Goal: Transaction & Acquisition: Purchase product/service

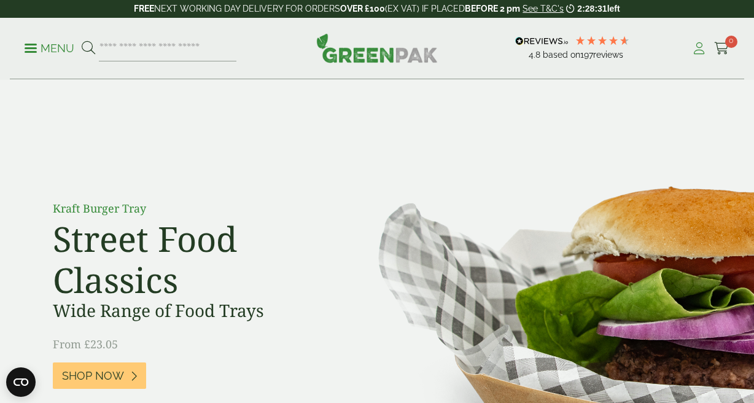
click at [694, 48] on icon at bounding box center [698, 48] width 15 height 12
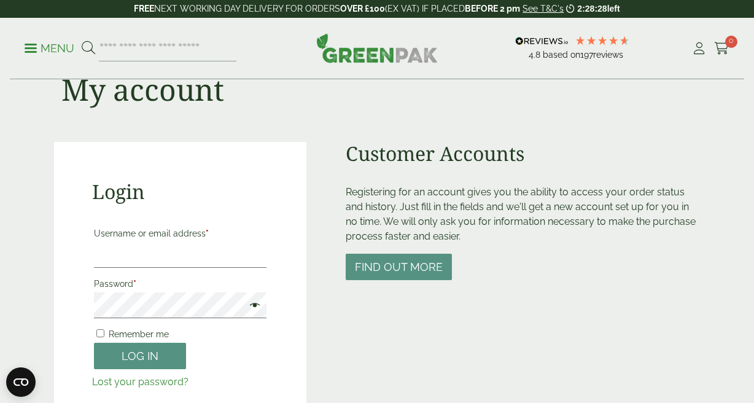
scroll to position [105, 0]
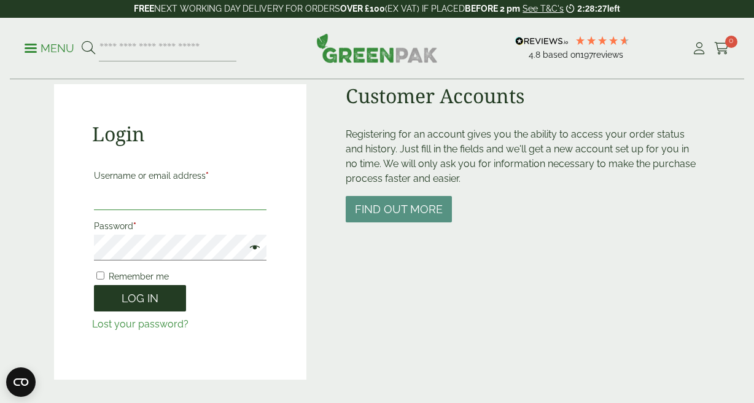
type input "**********"
click at [137, 302] on button "Log in" at bounding box center [140, 298] width 92 height 26
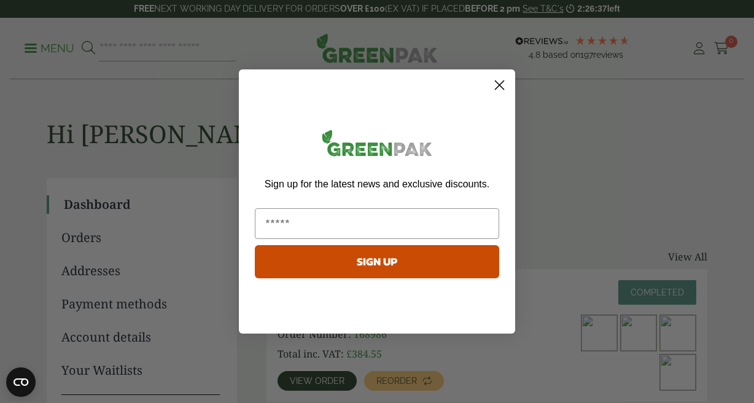
click at [496, 88] on icon "Close dialog" at bounding box center [499, 85] width 9 height 9
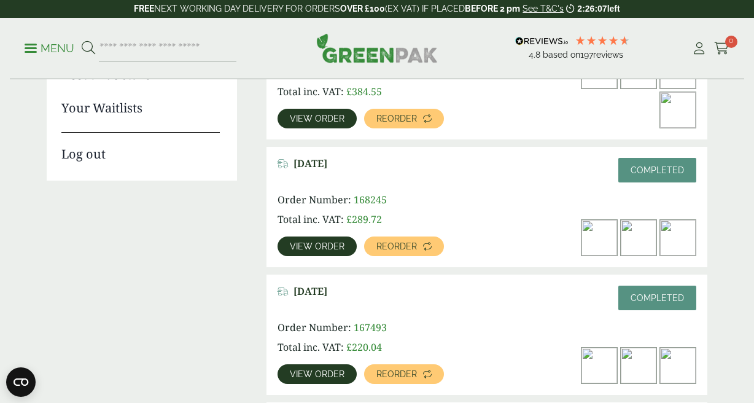
scroll to position [270, 0]
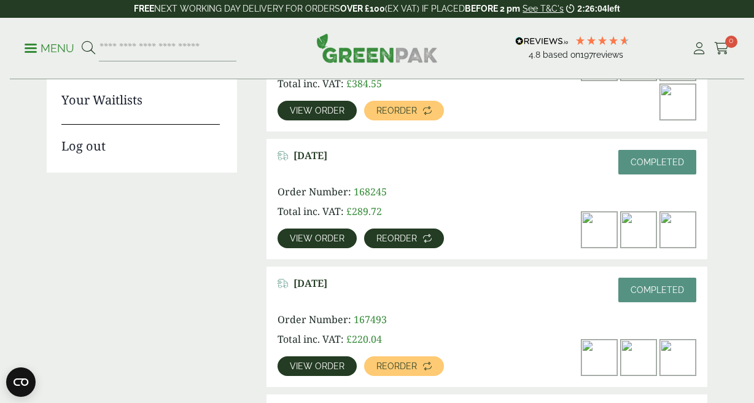
click at [399, 238] on span "Reorder" at bounding box center [396, 238] width 41 height 9
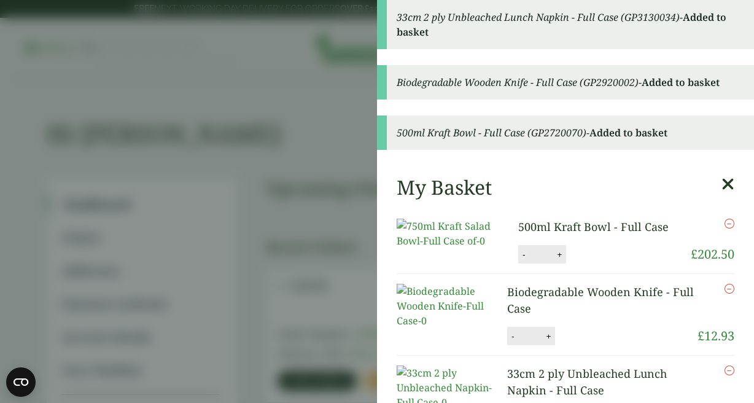
click at [522, 260] on button "-" at bounding box center [524, 254] width 10 height 10
type input "*"
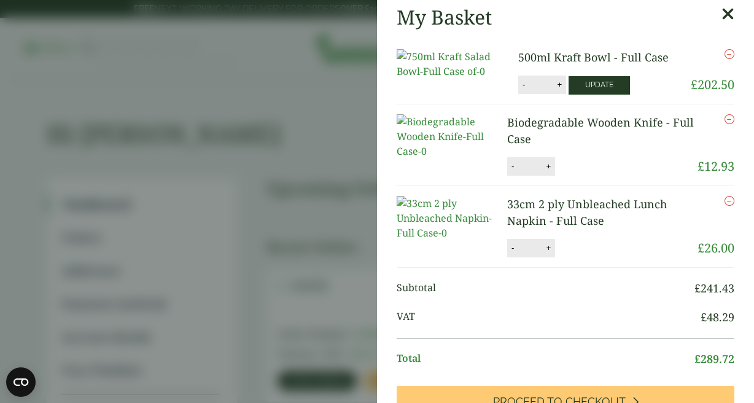
scroll to position [4, 0]
click at [591, 95] on button "Update" at bounding box center [599, 85] width 61 height 18
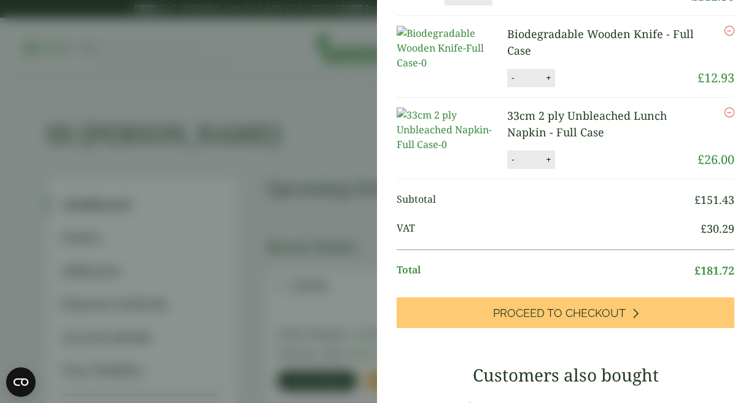
scroll to position [102, 0]
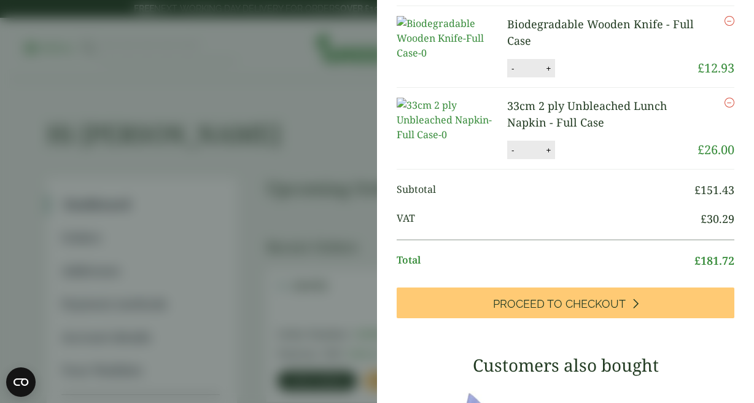
type input "*"
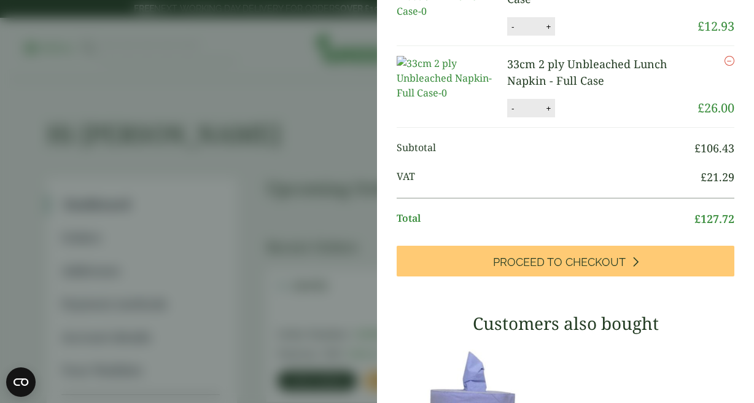
scroll to position [201, 0]
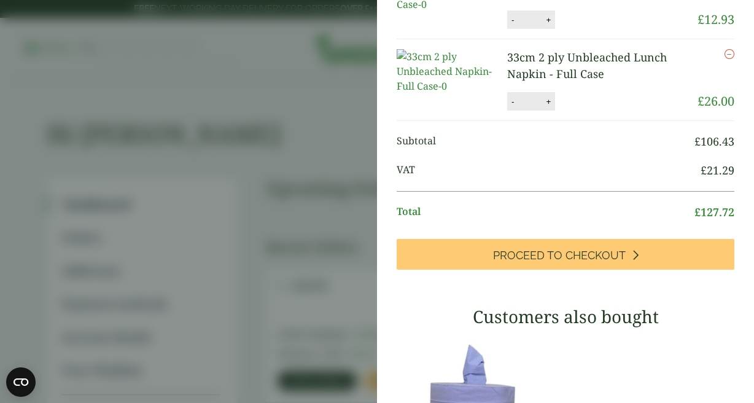
click at [548, 25] on button "+" at bounding box center [548, 20] width 12 height 10
type input "*"
click at [578, 29] on button "Update" at bounding box center [587, 20] width 61 height 18
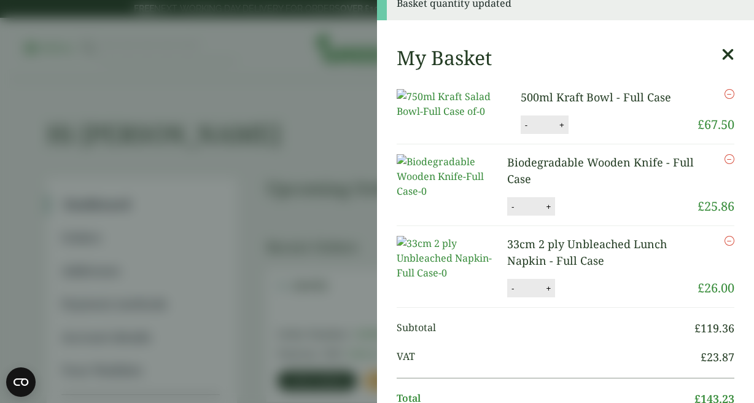
scroll to position [0, 0]
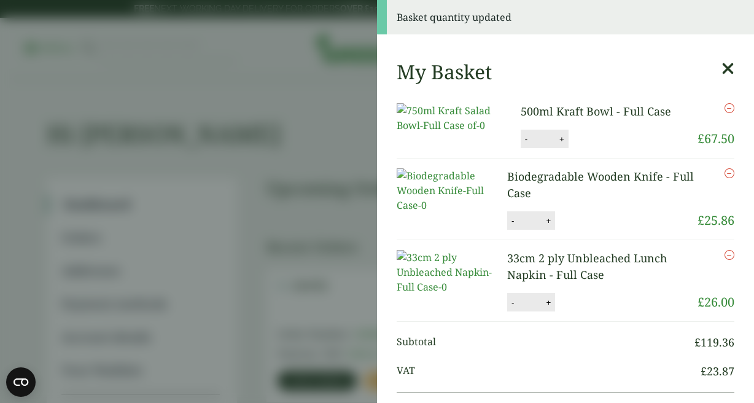
click at [726, 70] on icon at bounding box center [727, 68] width 13 height 17
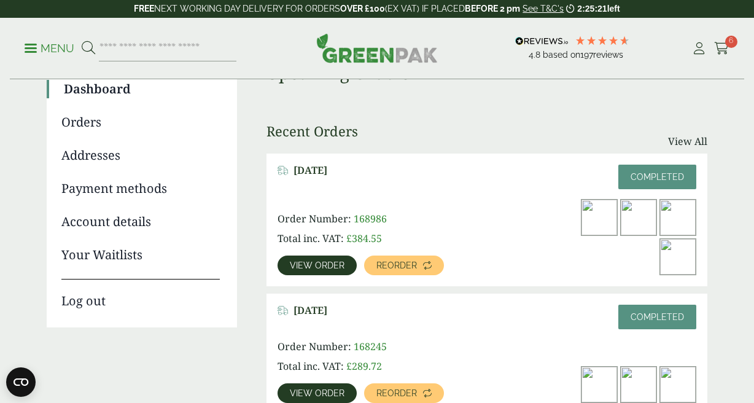
scroll to position [175, 0]
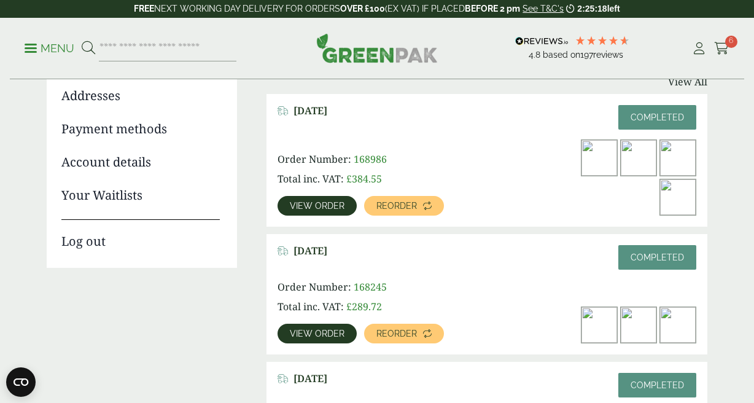
click at [332, 203] on span "View order" at bounding box center [317, 205] width 55 height 9
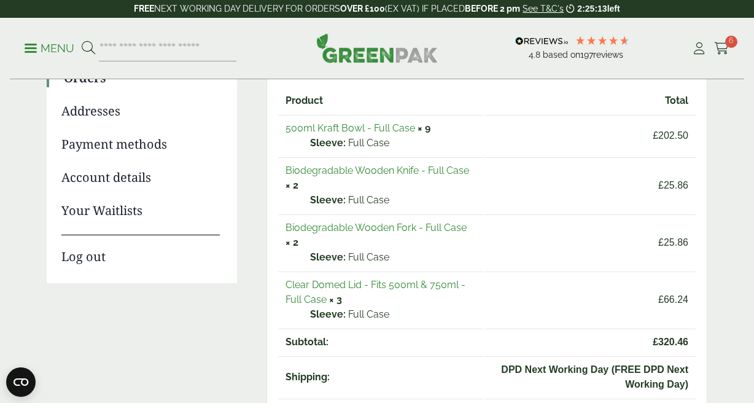
click at [374, 228] on link "Biodegradable Wooden Fork - Full Case" at bounding box center [375, 228] width 181 height 12
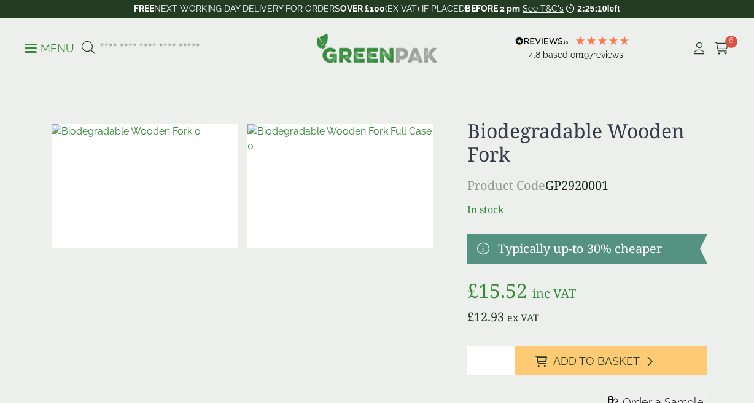
click at [483, 359] on input "*" at bounding box center [491, 360] width 48 height 29
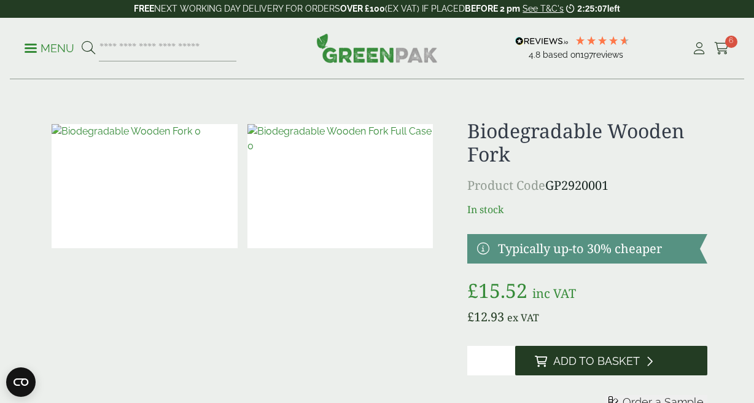
type input "*"
click at [580, 359] on span "Add to Basket" at bounding box center [596, 361] width 87 height 14
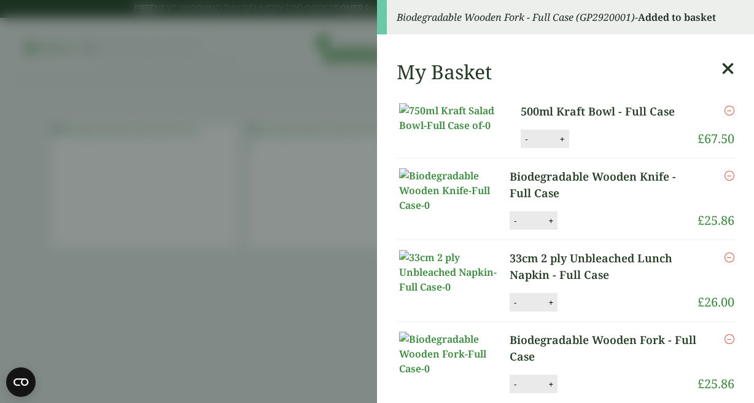
click at [725, 66] on icon at bounding box center [727, 68] width 13 height 17
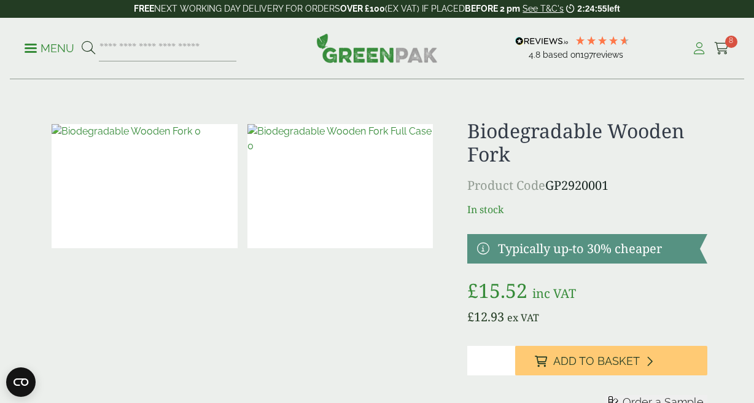
click at [698, 47] on icon at bounding box center [698, 48] width 15 height 12
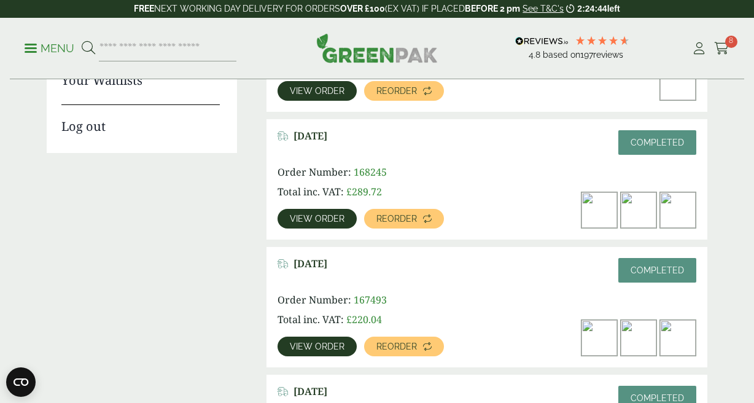
scroll to position [282, 0]
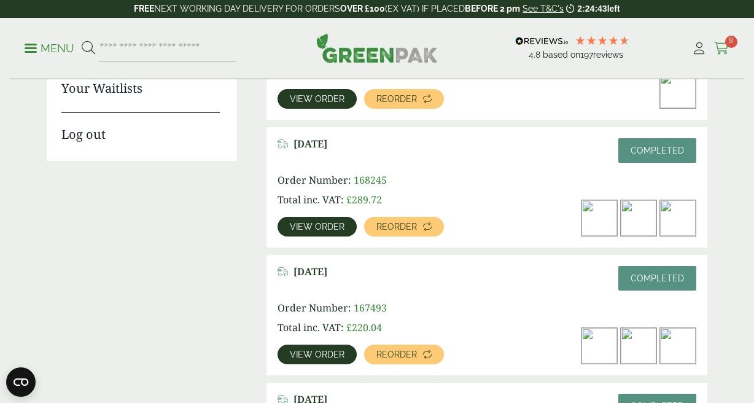
click at [721, 45] on icon at bounding box center [721, 48] width 15 height 12
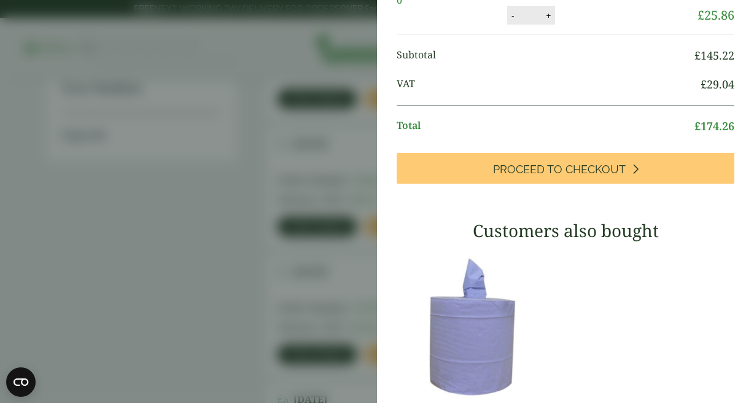
scroll to position [260, 0]
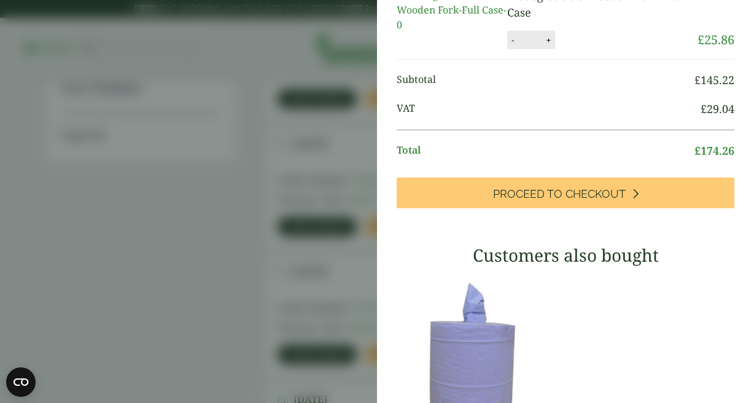
click at [200, 160] on aside "My Basket 500ml Kraft Bowl - Full Case 500ml Kraft Bowl - Full Case quantity - …" at bounding box center [377, 201] width 754 height 403
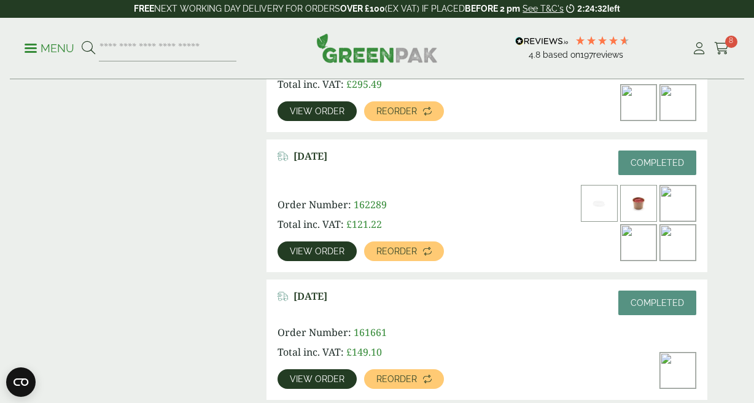
scroll to position [1054, 0]
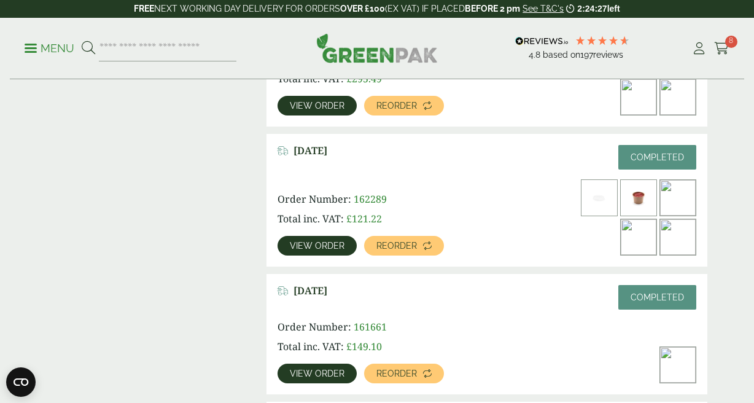
click at [324, 246] on span "View order" at bounding box center [317, 245] width 55 height 9
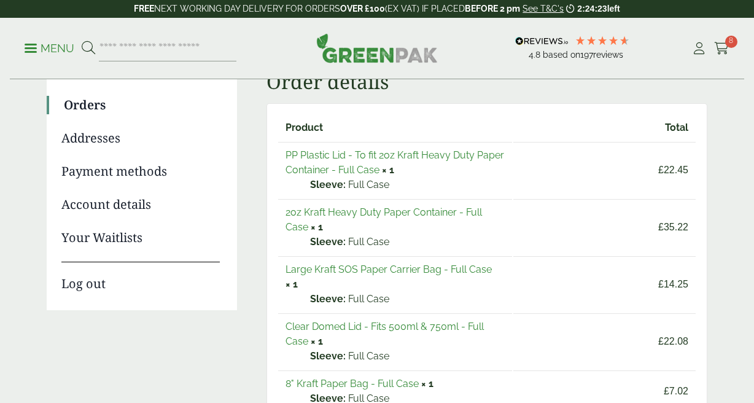
scroll to position [123, 0]
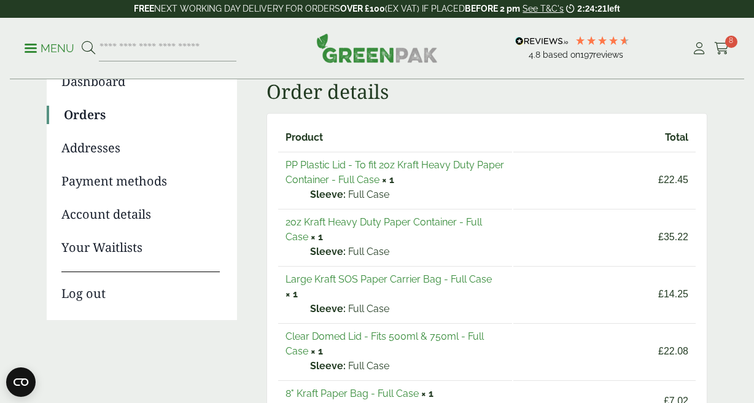
click at [340, 165] on link "PP Plastic Lid - To fit 2oz Kraft Heavy Duty Paper Container - Full Case" at bounding box center [394, 172] width 219 height 26
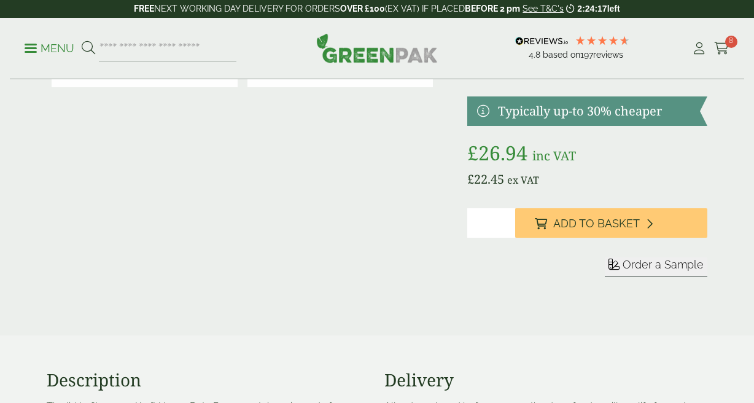
click at [581, 227] on span "Add to Basket" at bounding box center [596, 224] width 87 height 14
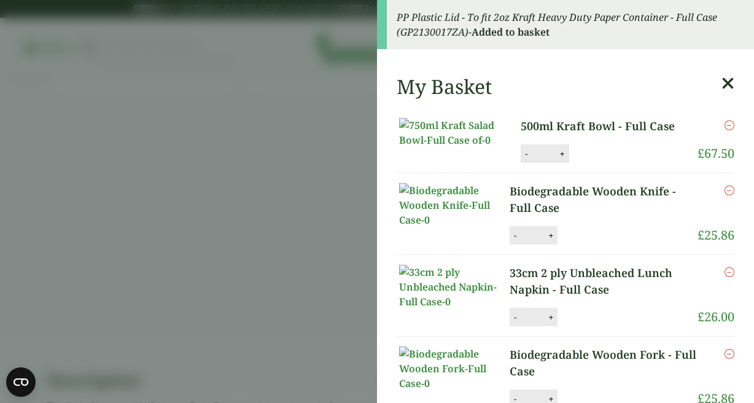
click at [729, 78] on icon at bounding box center [727, 83] width 13 height 17
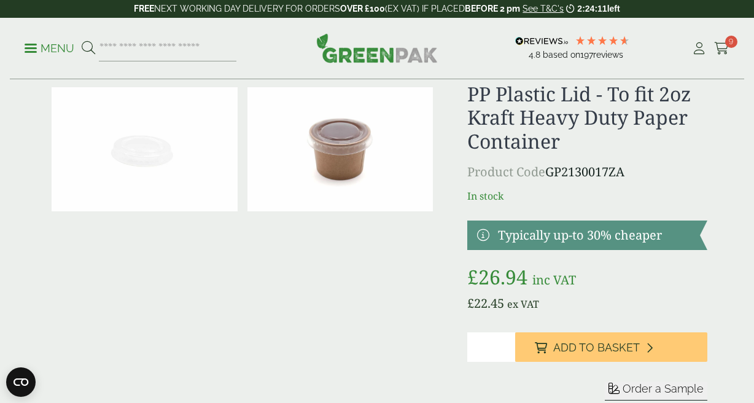
scroll to position [0, 0]
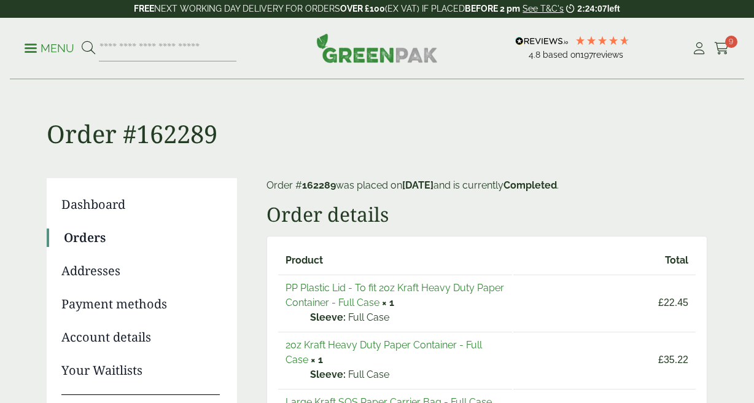
click at [346, 339] on link "2oz Kraft Heavy Duty Paper Container - Full Case" at bounding box center [383, 352] width 196 height 26
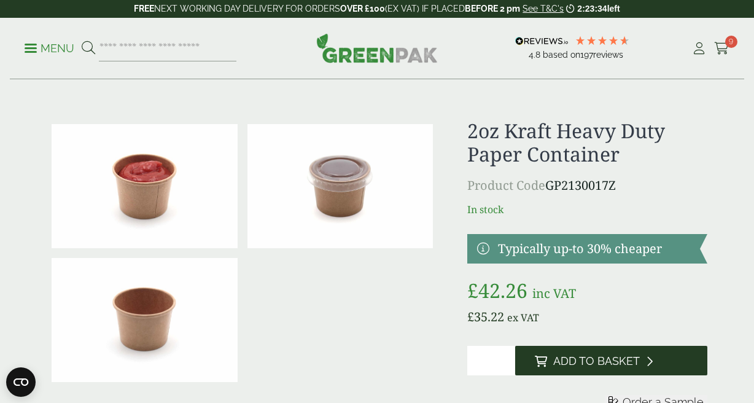
click at [588, 367] on span "Add to Basket" at bounding box center [596, 361] width 87 height 14
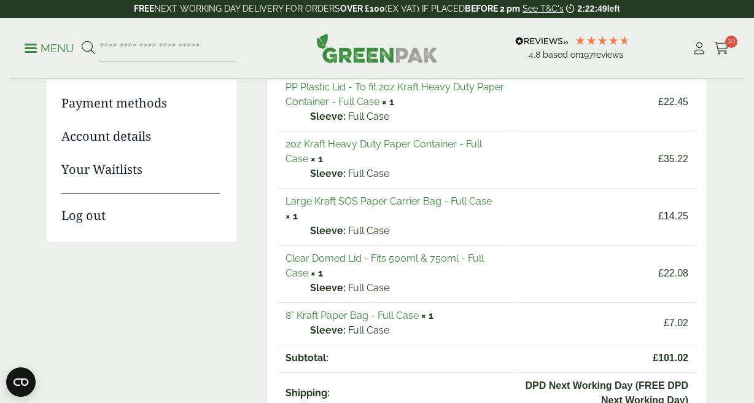
scroll to position [198, 0]
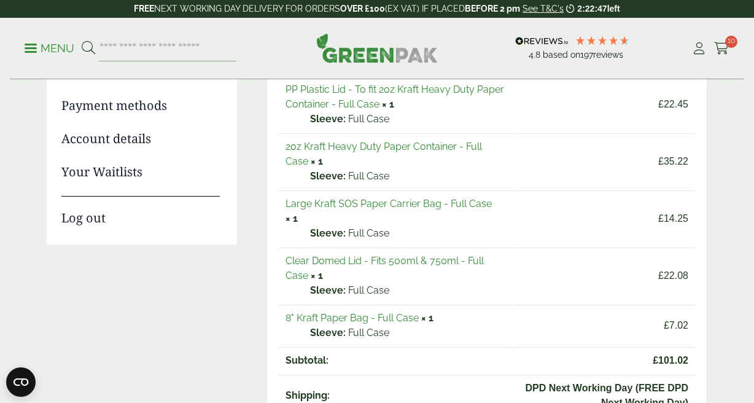
click at [370, 201] on link "Large Kraft SOS Paper Carrier Bag - Full Case" at bounding box center [388, 204] width 206 height 12
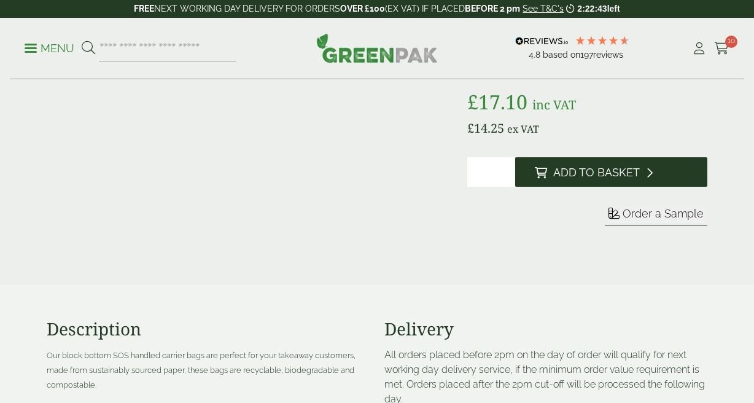
click at [587, 179] on button "Add to Basket" at bounding box center [611, 171] width 192 height 29
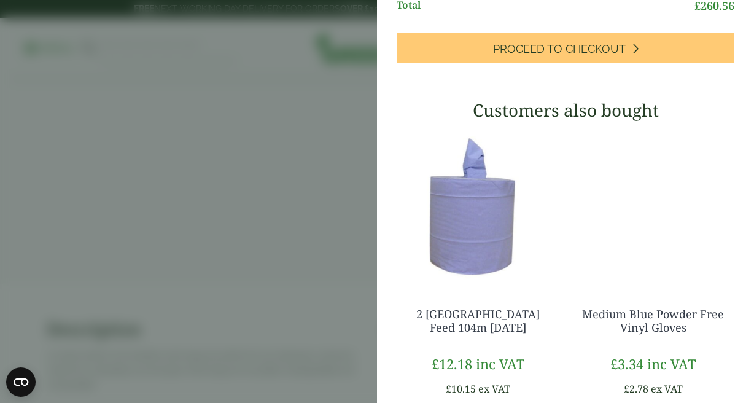
scroll to position [683, 0]
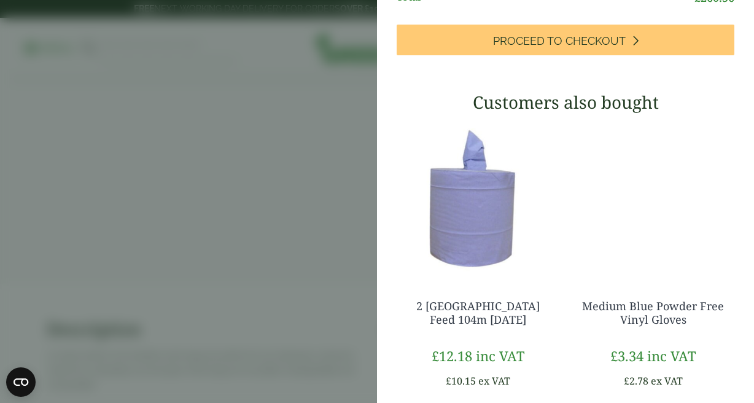
click at [230, 198] on aside "My Basket 500ml Kraft Bowl - Full Case 500ml Kraft Bowl - Full Case quantity - …" at bounding box center [377, 201] width 754 height 403
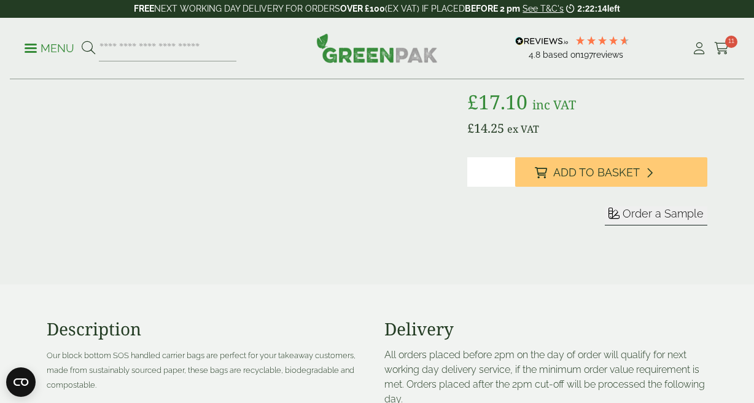
scroll to position [0, 0]
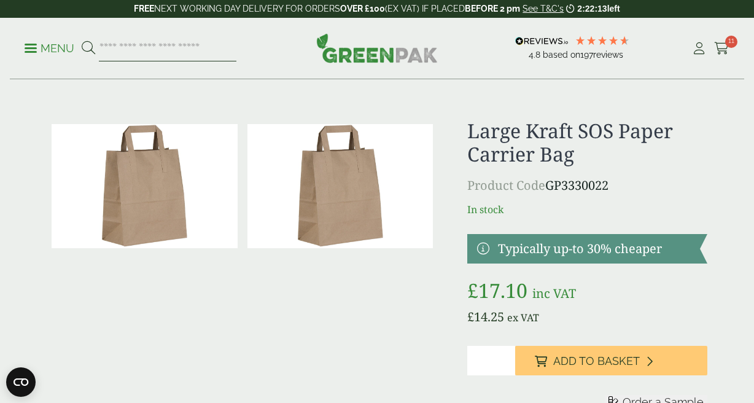
click at [148, 49] on input "search" at bounding box center [168, 49] width 138 height 26
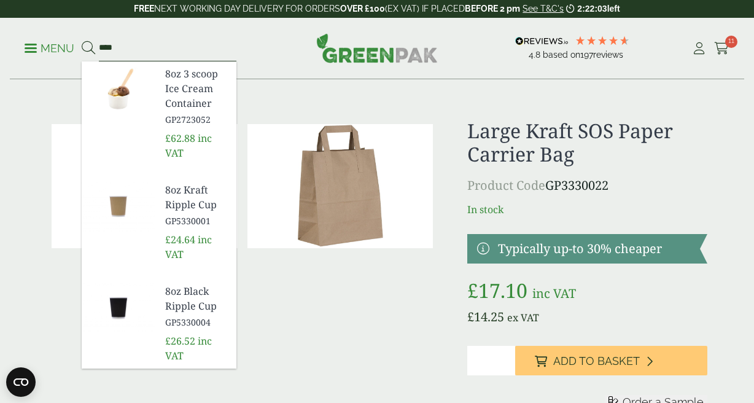
type input "***"
click at [184, 195] on span "8oz Kraft Ripple Cup" at bounding box center [195, 196] width 61 height 29
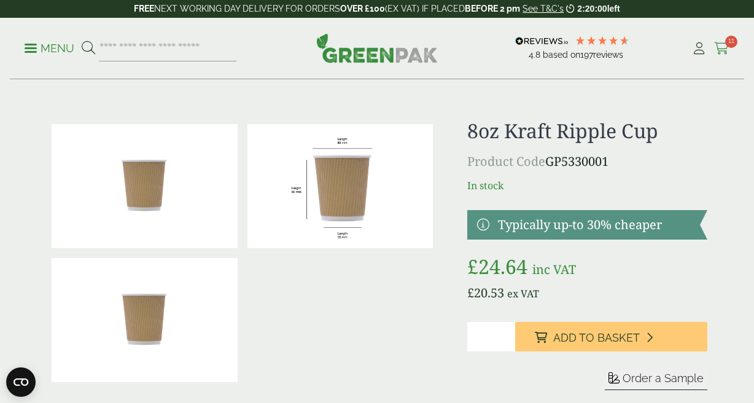
click at [724, 46] on icon at bounding box center [721, 48] width 15 height 12
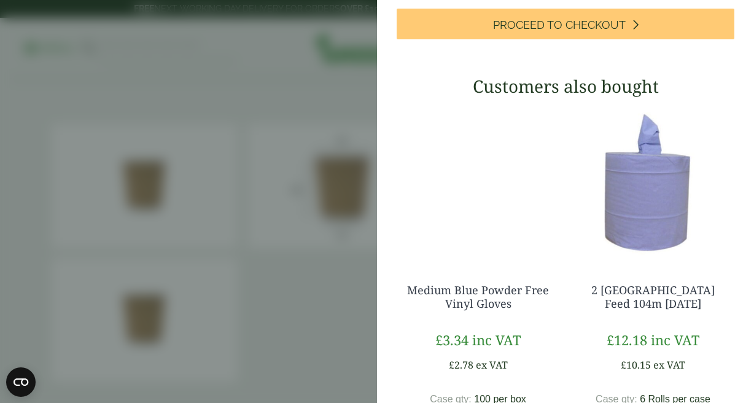
scroll to position [746, 0]
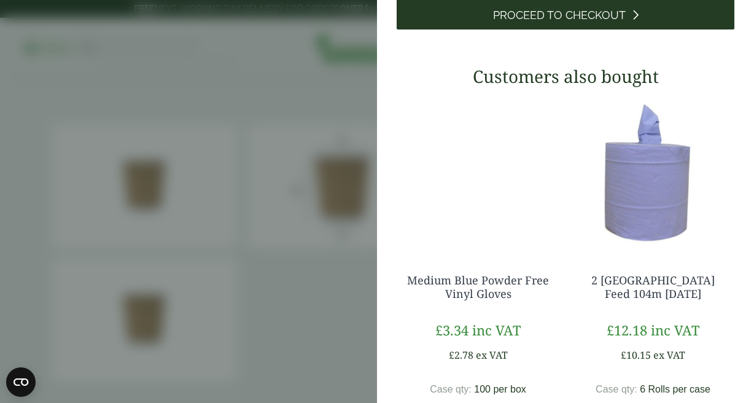
click at [573, 22] on span "Proceed to Checkout" at bounding box center [559, 16] width 133 height 14
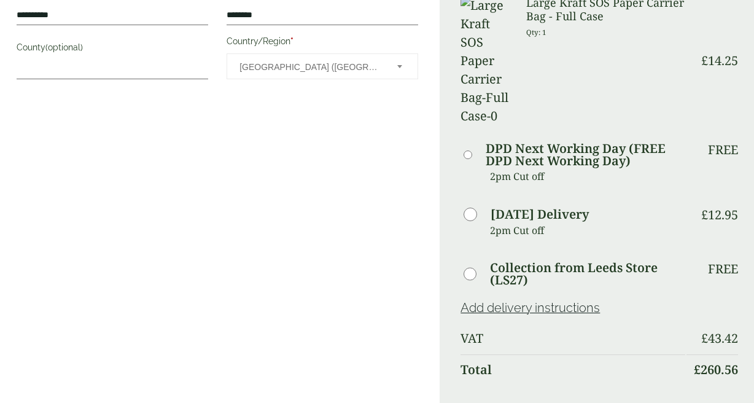
scroll to position [726, 0]
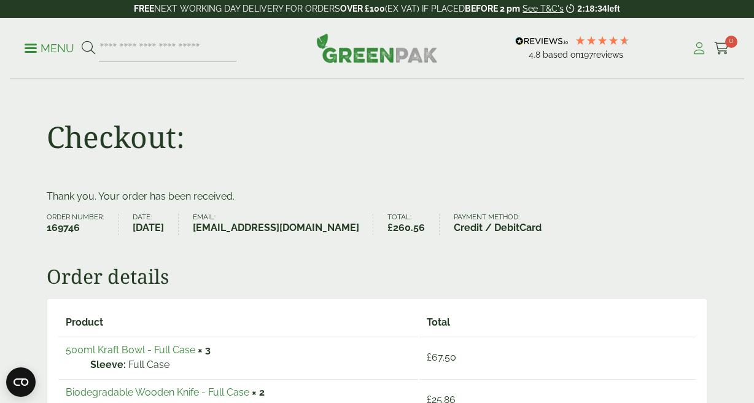
click at [698, 45] on icon at bounding box center [698, 48] width 15 height 12
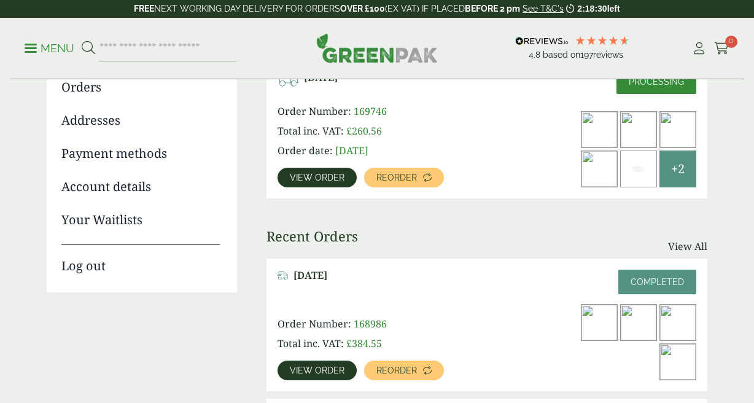
click at [83, 265] on link "Log out" at bounding box center [140, 259] width 158 height 31
